Goal: Information Seeking & Learning: Learn about a topic

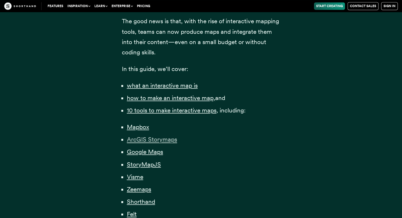
click at [169, 142] on span "ArcGIS Storymaps" at bounding box center [152, 140] width 50 height 8
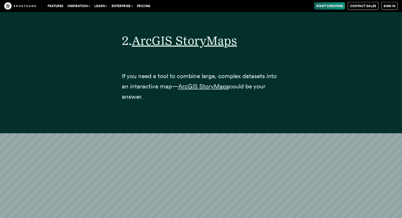
scroll to position [3191, 0]
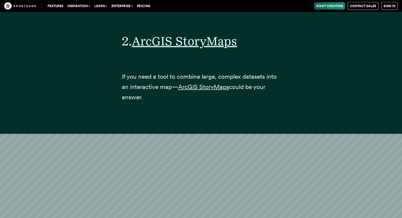
drag, startPoint x: 138, startPoint y: 61, endPoint x: 156, endPoint y: 86, distance: 30.6
click at [156, 86] on p "If you need a tool to combine large, complex datasets into an interactive map— …" at bounding box center [201, 87] width 158 height 31
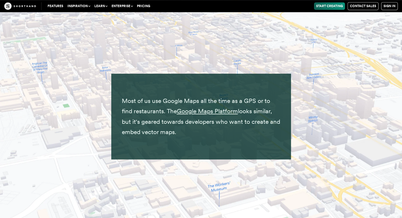
scroll to position [4368, 0]
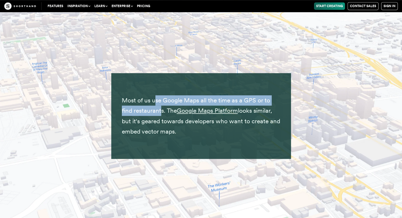
drag, startPoint x: 156, startPoint y: 86, endPoint x: 160, endPoint y: 105, distance: 19.5
click at [160, 105] on p "Most of us use Google Maps all the time as a GPS or to find restaurants. The Go…" at bounding box center [201, 115] width 158 height 41
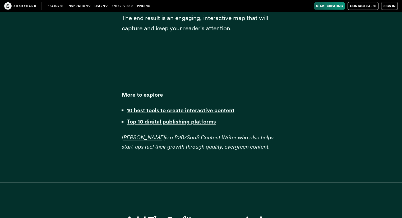
scroll to position [13375, 0]
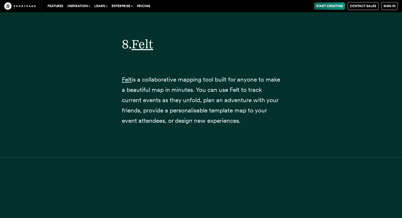
scroll to position [329, 0]
